Goal: Information Seeking & Learning: Learn about a topic

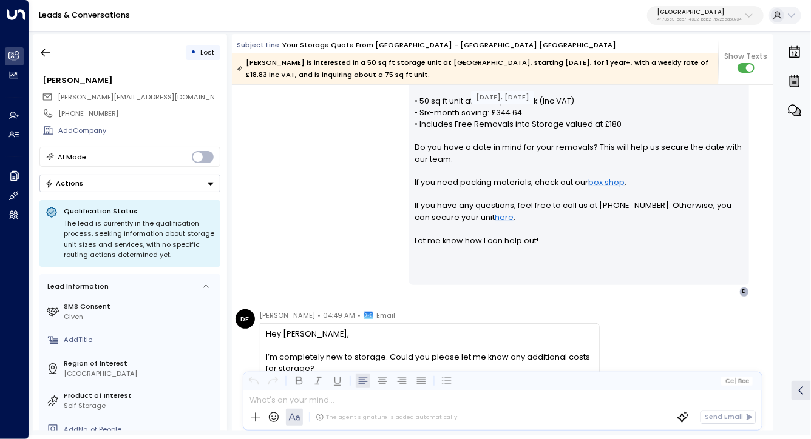
scroll to position [90, 0]
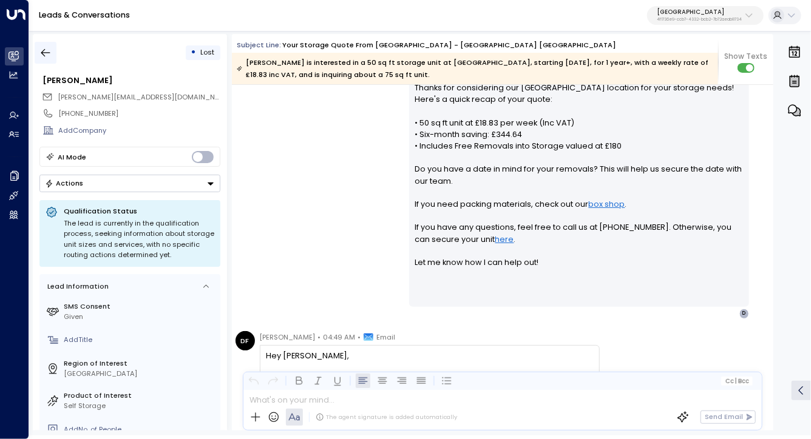
click at [49, 57] on icon "button" at bounding box center [45, 53] width 12 height 12
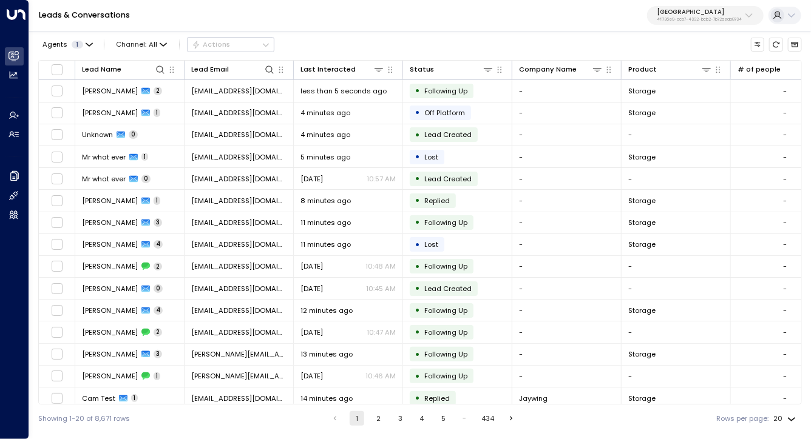
click at [699, 16] on p "[GEOGRAPHIC_DATA]" at bounding box center [699, 11] width 85 height 7
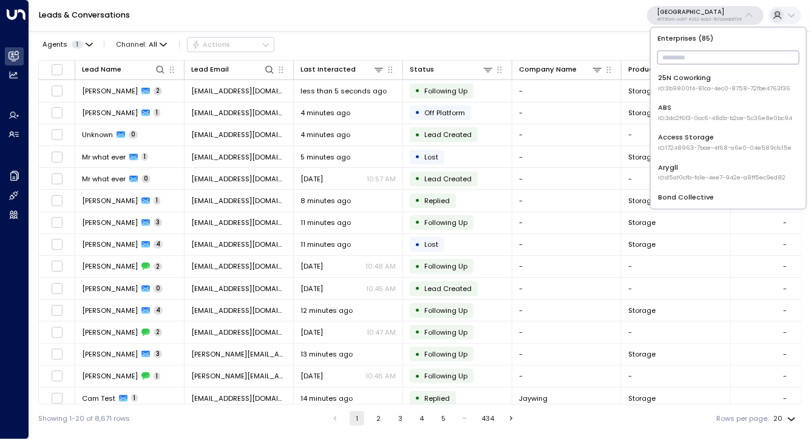
click at [685, 63] on input "text" at bounding box center [728, 58] width 142 height 20
type input "*"
type input "****"
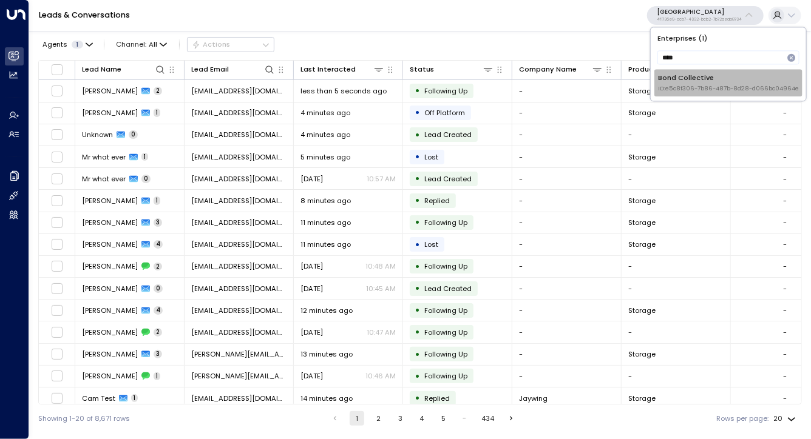
click at [696, 70] on li "Bond Collective ID: e5c8f306-7b86-487b-8d28-d066bc04964e" at bounding box center [727, 82] width 147 height 27
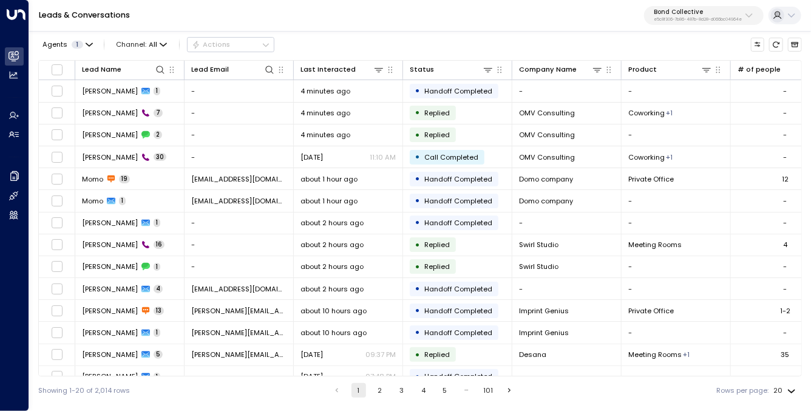
click at [672, 34] on div "Agents 1 Channel: All Actions" at bounding box center [419, 44] width 763 height 21
click at [113, 70] on div "Lead Name" at bounding box center [101, 70] width 39 height 12
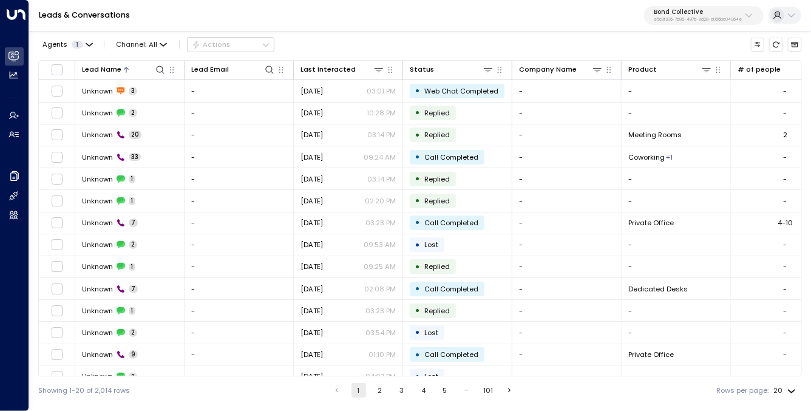
click at [140, 72] on div at bounding box center [143, 70] width 44 height 12
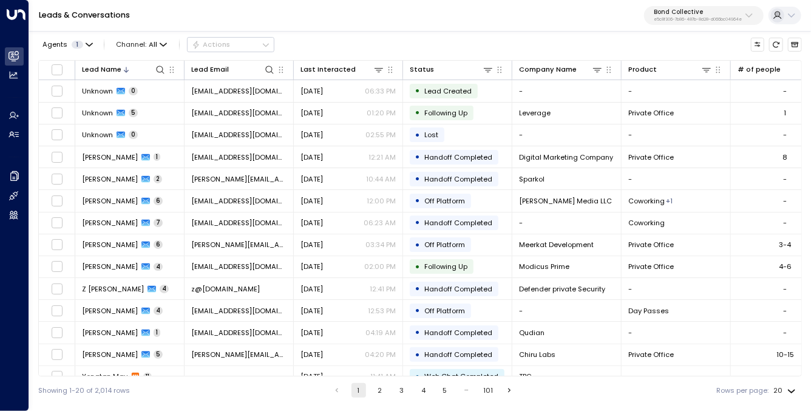
click at [129, 64] on div "Lead Name" at bounding box center [129, 70] width 95 height 12
click at [117, 68] on div "Lead Name" at bounding box center [101, 70] width 39 height 12
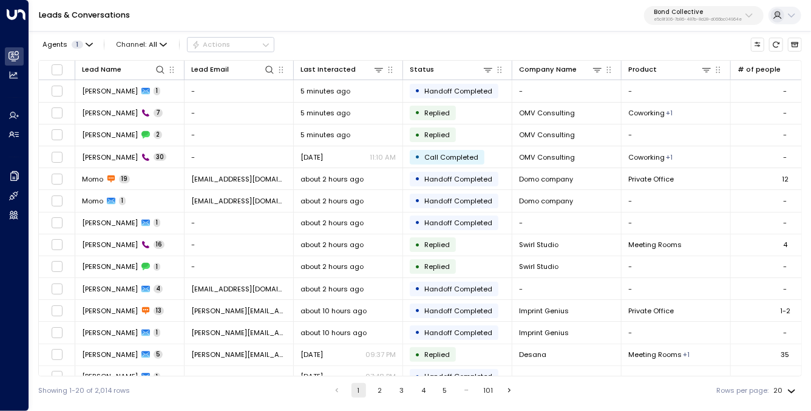
click at [138, 154] on span "Stephanie Hernandez" at bounding box center [110, 157] width 56 height 10
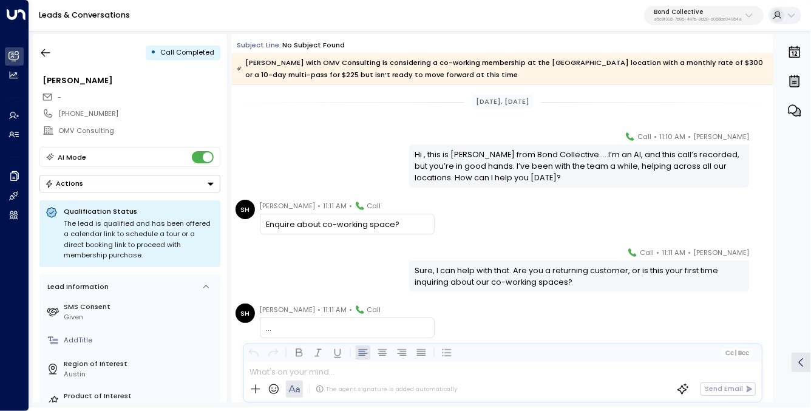
click at [44, 56] on icon "button" at bounding box center [45, 53] width 12 height 12
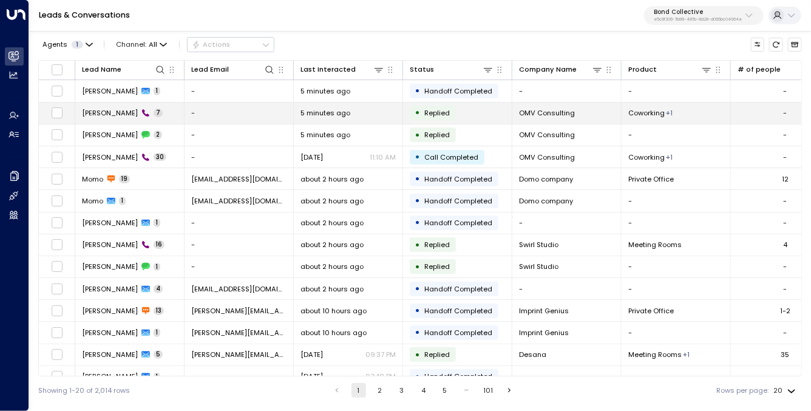
click at [134, 107] on td "Stephanie Hernandez 7" at bounding box center [129, 113] width 109 height 21
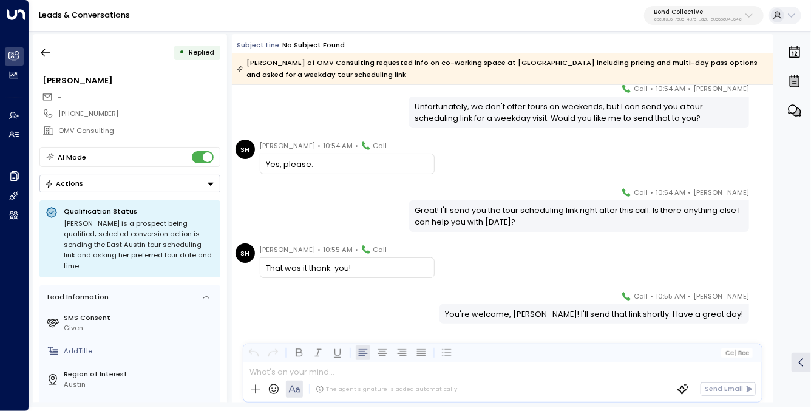
scroll to position [182, 0]
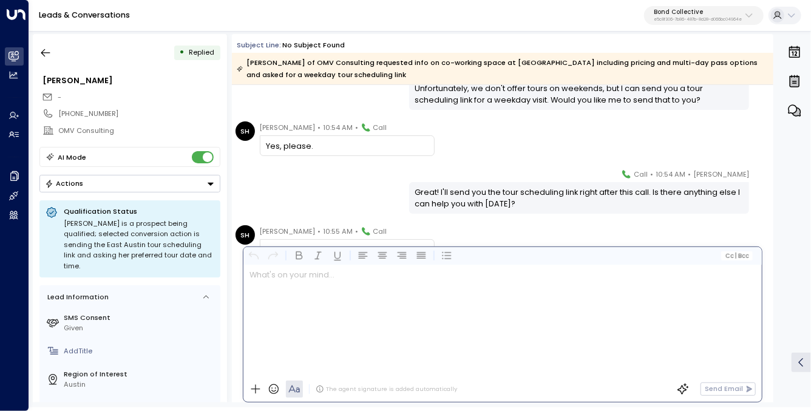
click at [334, 281] on p at bounding box center [504, 275] width 511 height 12
click at [58, 50] on div "• Replied" at bounding box center [129, 53] width 181 height 22
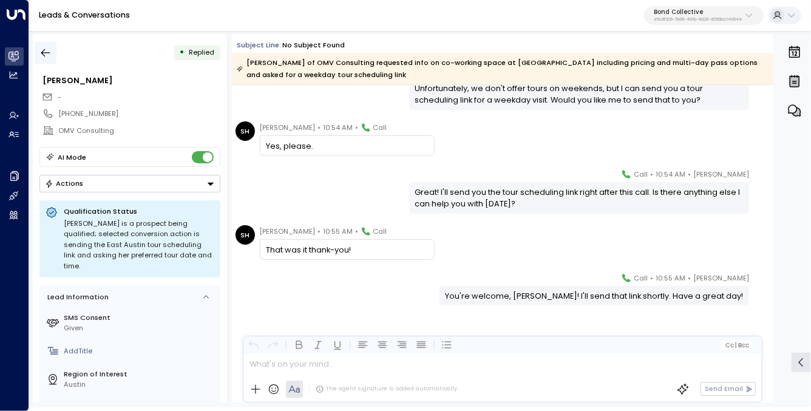
click at [41, 51] on icon "button" at bounding box center [45, 53] width 12 height 12
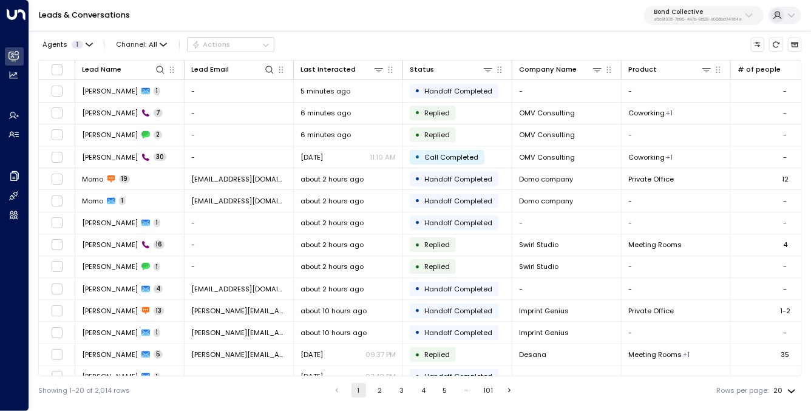
click at [109, 17] on link "Leads & Conversations" at bounding box center [84, 15] width 91 height 10
click at [728, 18] on p "e5c8f306-7b86-487b-8d28-d066bc04964e" at bounding box center [698, 19] width 88 height 5
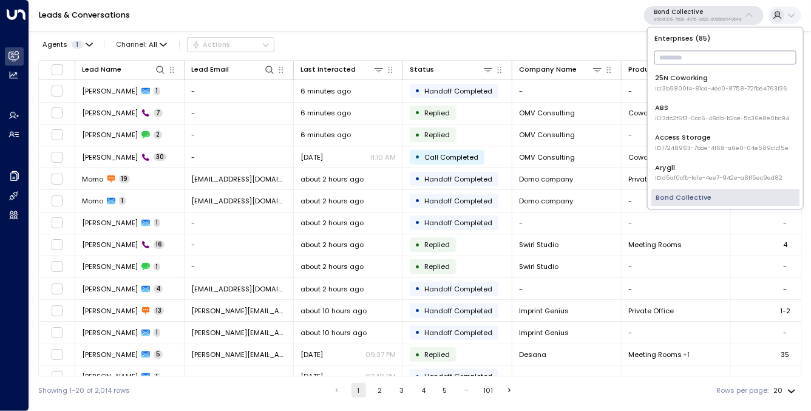
click at [682, 53] on input "text" at bounding box center [725, 58] width 142 height 20
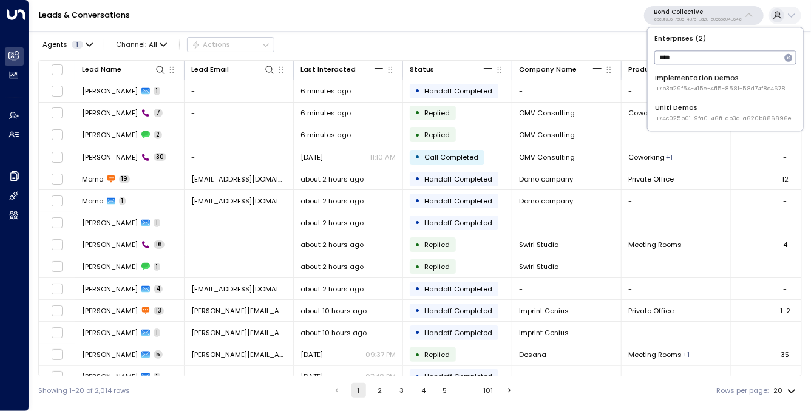
type input "****"
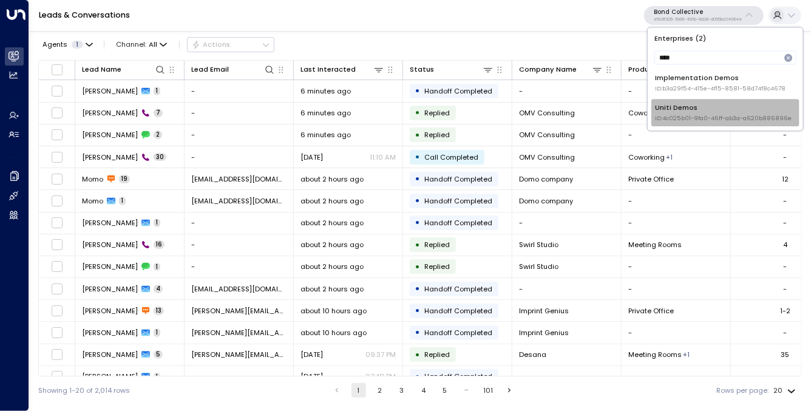
click at [665, 119] on span "ID: 4c025b01-9fa0-46ff-ab3a-a620b886896e" at bounding box center [723, 118] width 137 height 8
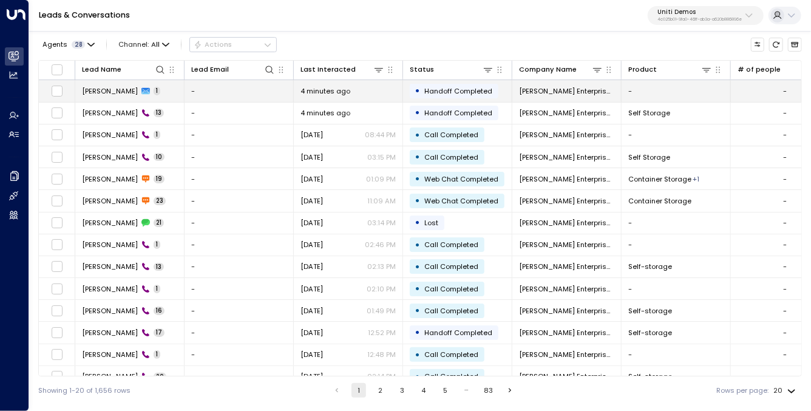
click at [113, 92] on span "Guy Easterling" at bounding box center [110, 91] width 56 height 10
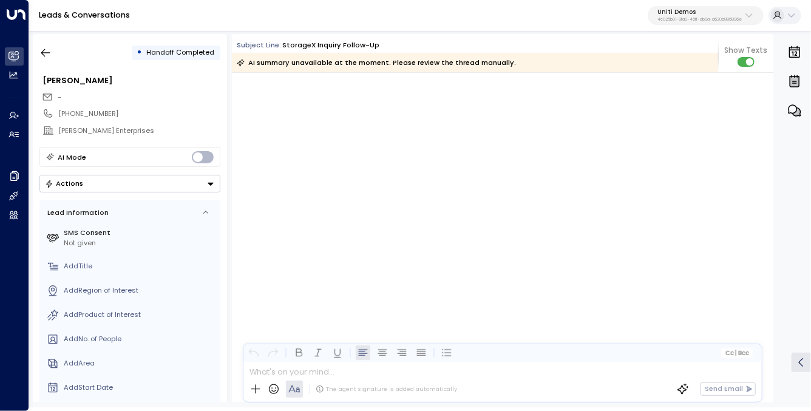
scroll to position [14457, 0]
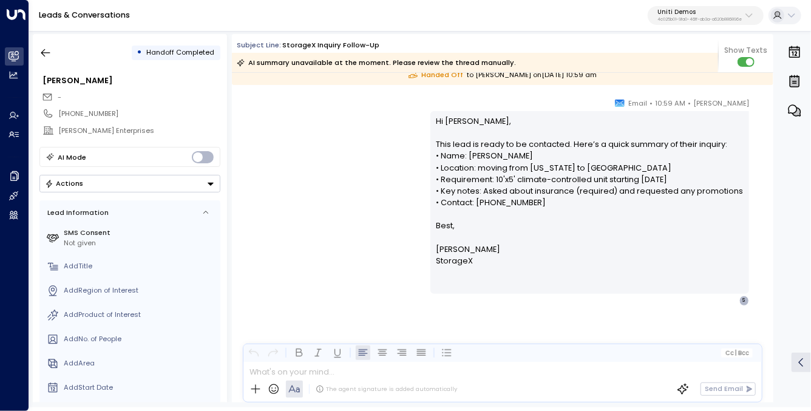
click at [435, 111] on div "Mike • 10:59 AM • Email Hi Simon, This lead is ready to be contacted. Here’s a …" at bounding box center [589, 201] width 319 height 208
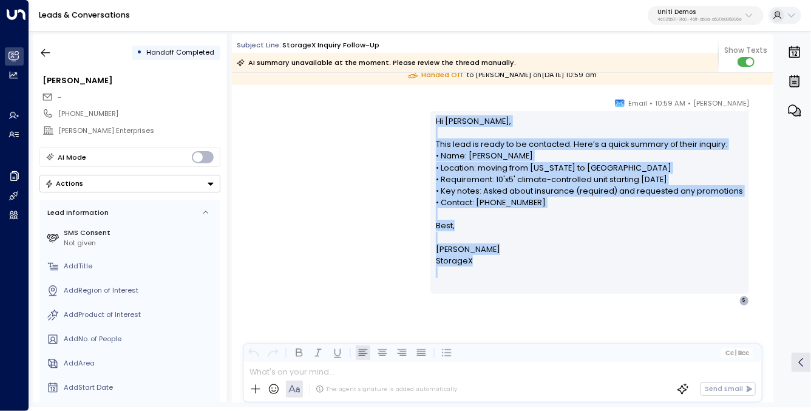
drag, startPoint x: 439, startPoint y: 115, endPoint x: 586, endPoint y: 279, distance: 220.5
click at [586, 279] on div "Hi Simon, This lead is ready to be contacted. Here’s a quick summary of their i…" at bounding box center [589, 202] width 319 height 183
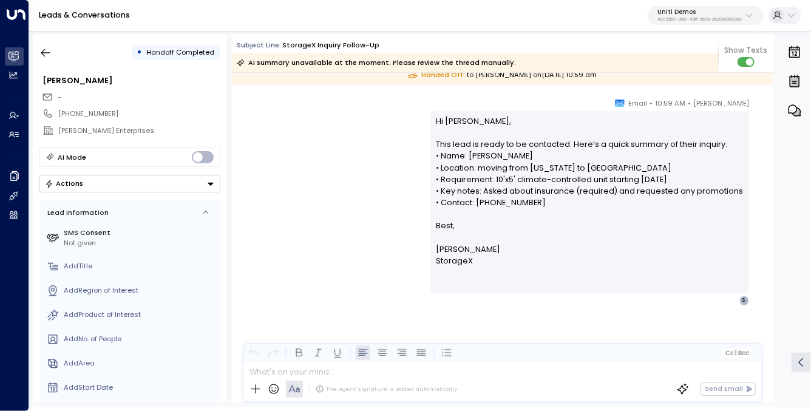
click at [586, 279] on div "Hi Simon, This lead is ready to be contacted. Here’s a quick summary of their i…" at bounding box center [589, 202] width 307 height 175
click at [465, 119] on p "Hi Simon, This lead is ready to be contacted. Here’s a quick summary of their i…" at bounding box center [589, 167] width 307 height 105
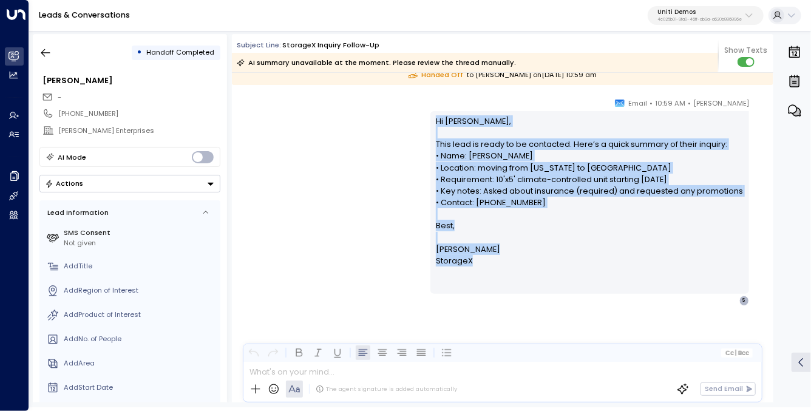
drag, startPoint x: 465, startPoint y: 119, endPoint x: 518, endPoint y: 259, distance: 149.8
click at [518, 259] on div "Hi Simon, This lead is ready to be contacted. Here’s a quick summary of their i…" at bounding box center [589, 202] width 307 height 175
click at [518, 259] on p "StorageX" at bounding box center [589, 261] width 307 height 12
drag, startPoint x: 434, startPoint y: 121, endPoint x: 530, endPoint y: 269, distance: 176.8
click at [528, 258] on div "Hi Simon, This lead is ready to be contacted. Here’s a quick summary of their i…" at bounding box center [589, 202] width 319 height 183
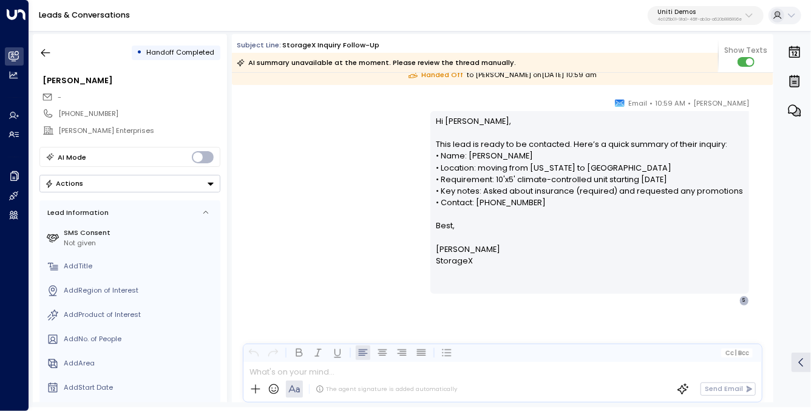
click at [530, 269] on div "Hi Simon, This lead is ready to be contacted. Here’s a quick summary of their i…" at bounding box center [589, 202] width 307 height 175
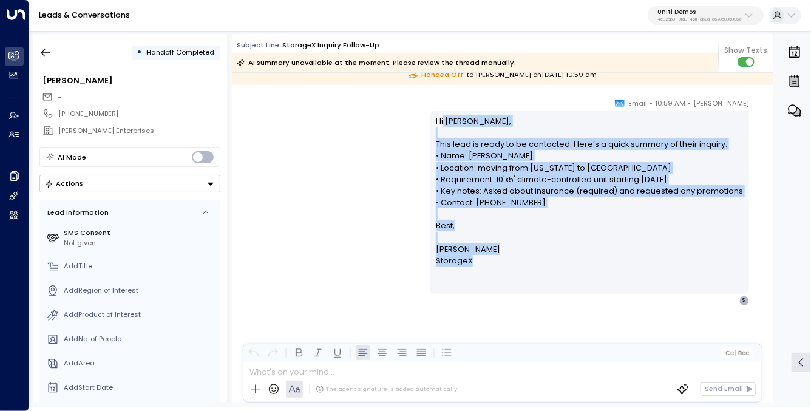
drag, startPoint x: 513, startPoint y: 271, endPoint x: 443, endPoint y: 120, distance: 165.9
click at [443, 120] on div "Hi Simon, This lead is ready to be contacted. Here’s a quick summary of their i…" at bounding box center [589, 202] width 307 height 175
click at [443, 120] on p "Hi Simon, This lead is ready to be contacted. Here’s a quick summary of their i…" at bounding box center [589, 167] width 307 height 105
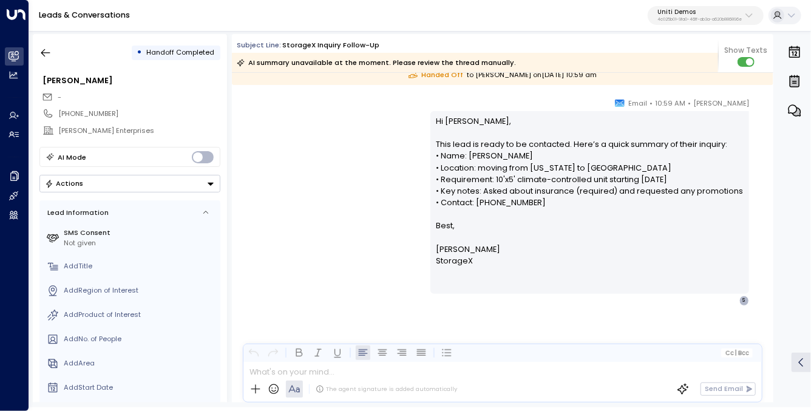
click at [491, 139] on p "Hi Simon, This lead is ready to be contacted. Here’s a quick summary of their i…" at bounding box center [589, 167] width 307 height 105
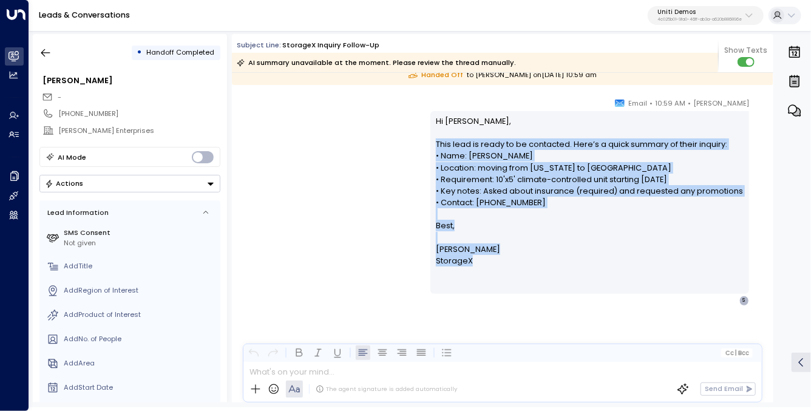
drag, startPoint x: 491, startPoint y: 139, endPoint x: 603, endPoint y: 255, distance: 161.4
click at [603, 255] on div "Hi Simon, This lead is ready to be contacted. Here’s a quick summary of their i…" at bounding box center [589, 202] width 307 height 175
click at [603, 255] on p "StorageX" at bounding box center [589, 261] width 307 height 12
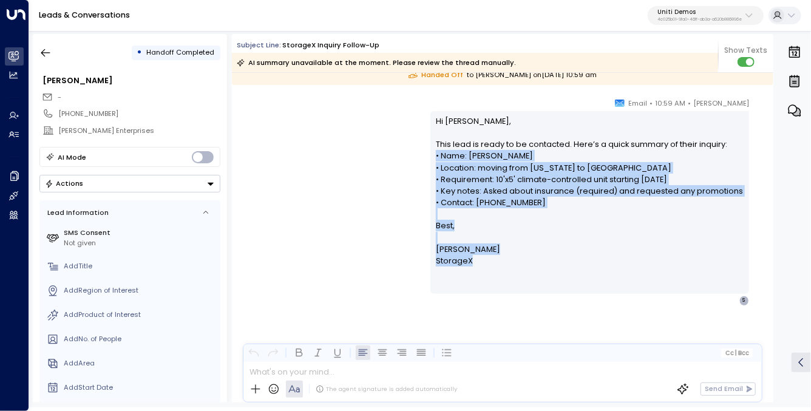
drag, startPoint x: 435, startPoint y: 156, endPoint x: 522, endPoint y: 258, distance: 134.3
click at [522, 258] on div "Hi Simon, This lead is ready to be contacted. Here’s a quick summary of their i…" at bounding box center [589, 202] width 319 height 183
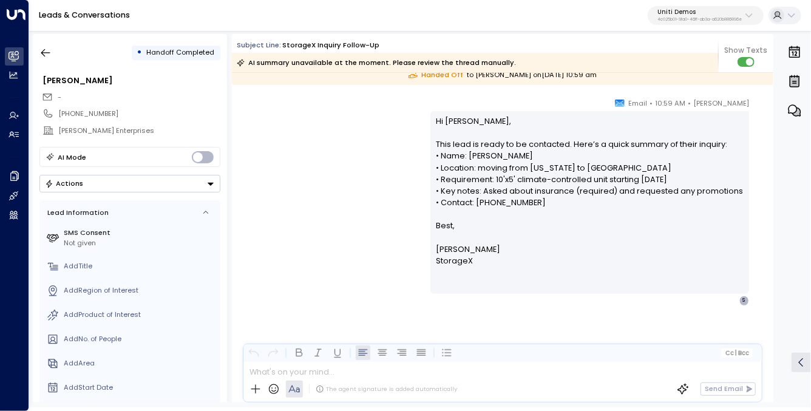
click at [522, 258] on p "StorageX" at bounding box center [589, 261] width 307 height 12
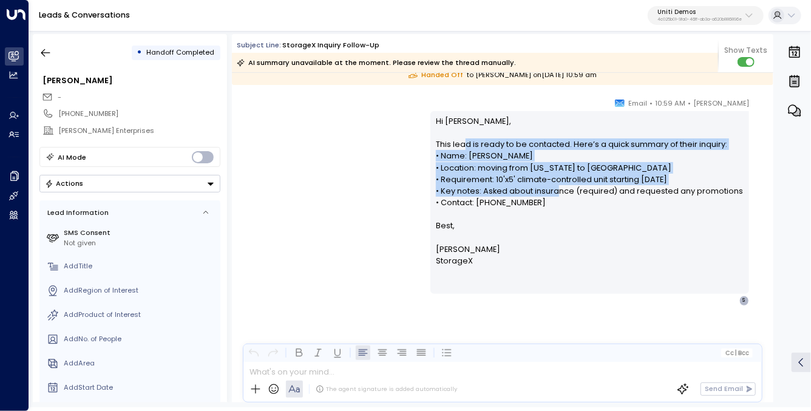
drag, startPoint x: 555, startPoint y: 194, endPoint x: 458, endPoint y: 134, distance: 113.4
click at [465, 143] on p "Hi Simon, This lead is ready to be contacted. Here’s a quick summary of their i…" at bounding box center [589, 167] width 307 height 105
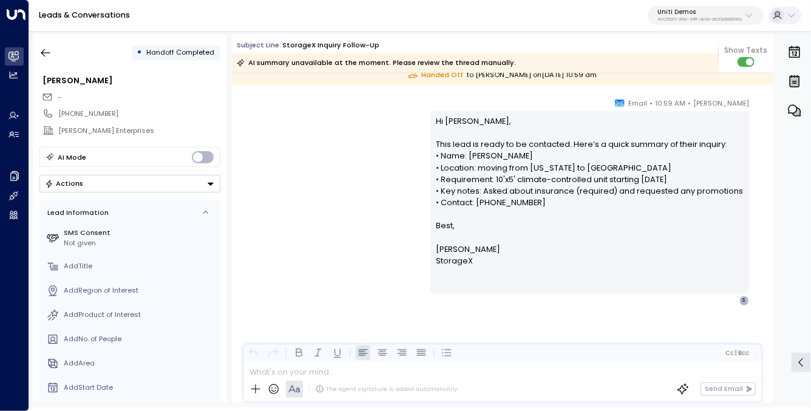
click at [453, 128] on p "Hi Simon, This lead is ready to be contacted. Here’s a quick summary of their i…" at bounding box center [589, 167] width 307 height 105
click at [451, 123] on p "Hi Simon, This lead is ready to be contacted. Here’s a quick summary of their i…" at bounding box center [589, 167] width 307 height 105
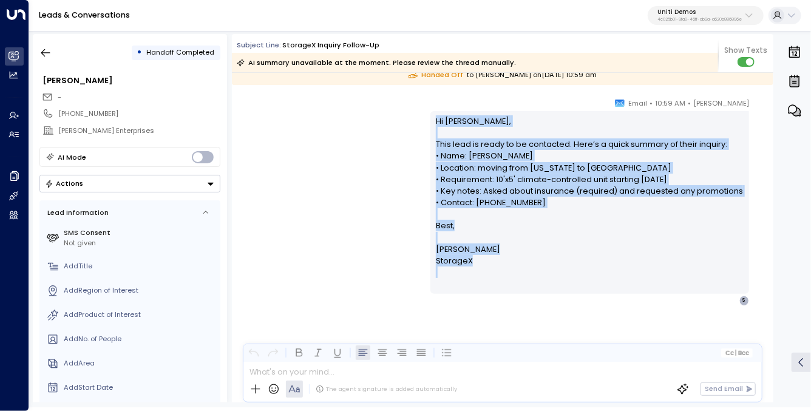
drag, startPoint x: 452, startPoint y: 125, endPoint x: 532, endPoint y: 273, distance: 168.1
click at [532, 273] on div "Hi Simon, This lead is ready to be contacted. Here’s a quick summary of their i…" at bounding box center [589, 202] width 307 height 175
click at [502, 248] on p "Mike" at bounding box center [589, 249] width 307 height 12
